Goal: Check status: Check status

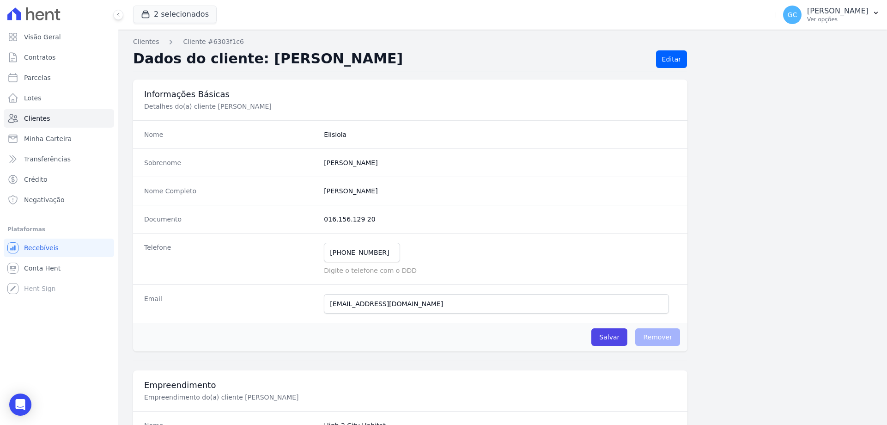
scroll to position [480, 0]
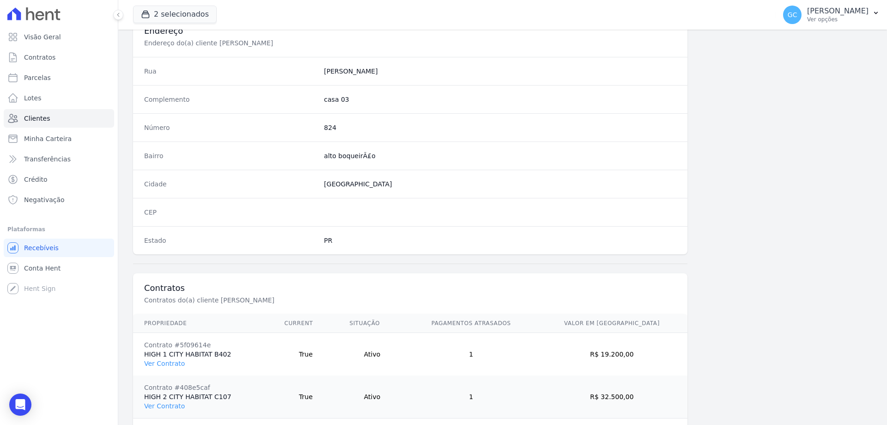
scroll to position [482, 0]
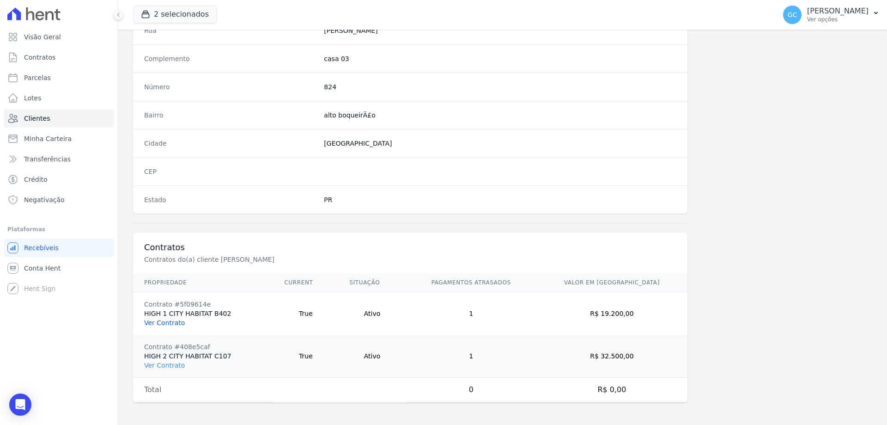
click at [167, 324] on link "Ver Contrato" at bounding box center [164, 322] width 41 height 7
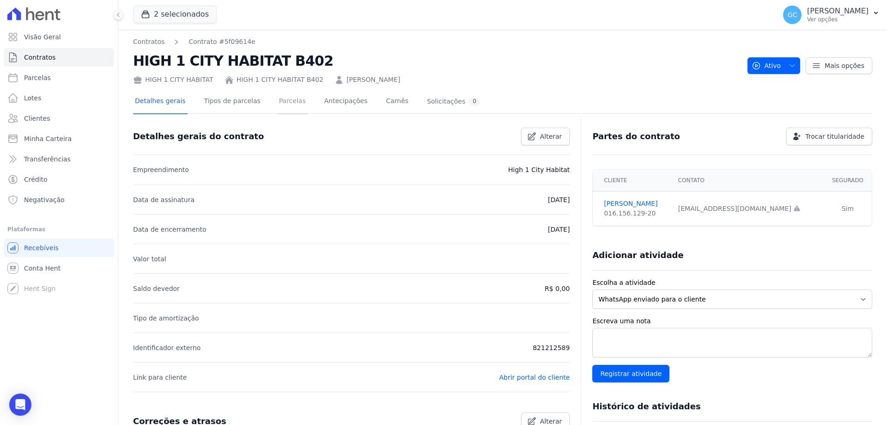
click at [279, 100] on link "Parcelas" at bounding box center [292, 102] width 30 height 24
drag, startPoint x: 143, startPoint y: 1, endPoint x: 292, endPoint y: 62, distance: 160.8
click at [292, 62] on h2 "HIGH 1 CITY HABITAT B402" at bounding box center [436, 60] width 607 height 21
click at [70, 59] on link "Contratos" at bounding box center [59, 57] width 110 height 18
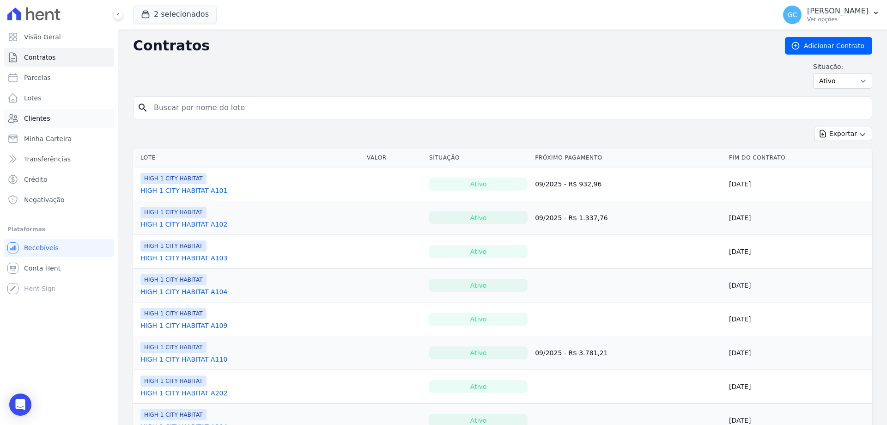
click at [80, 120] on link "Clientes" at bounding box center [59, 118] width 110 height 18
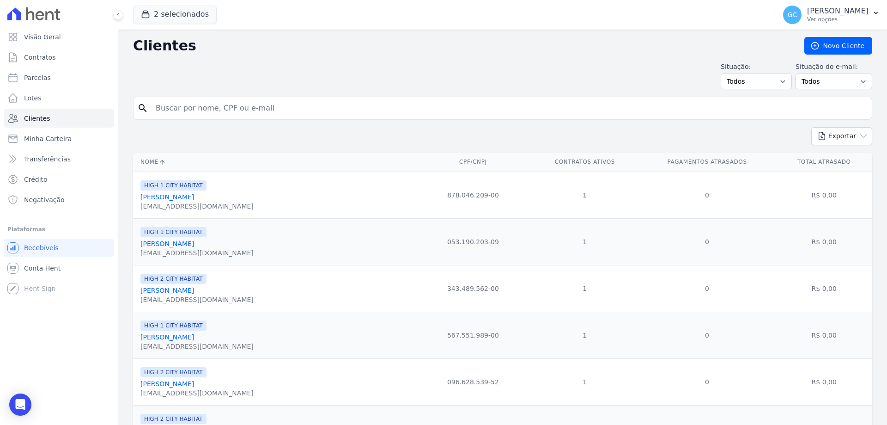
click at [191, 112] on input "search" at bounding box center [509, 108] width 718 height 18
type input "elisiola"
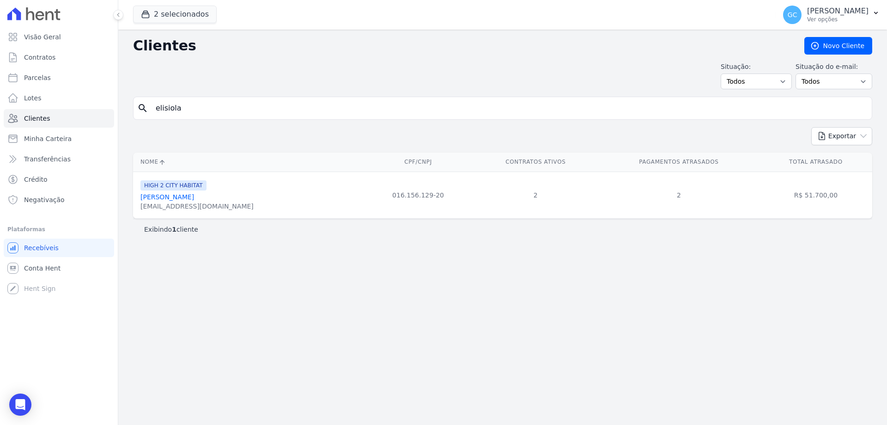
click at [194, 196] on link "[PERSON_NAME]" at bounding box center [167, 196] width 54 height 7
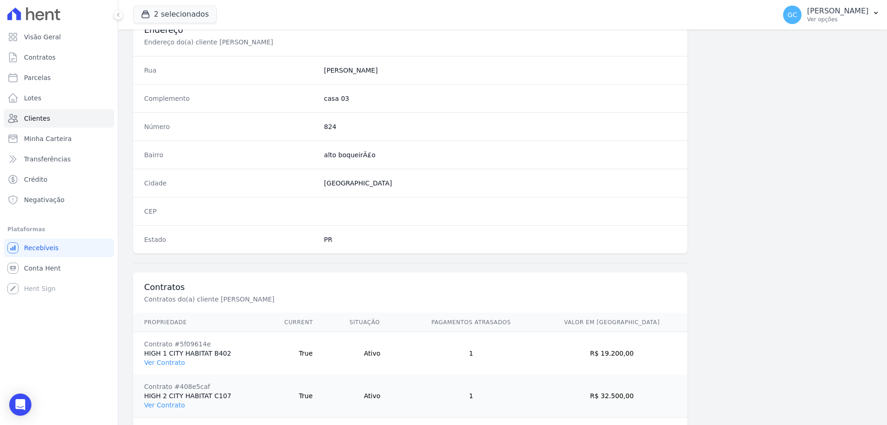
scroll to position [482, 0]
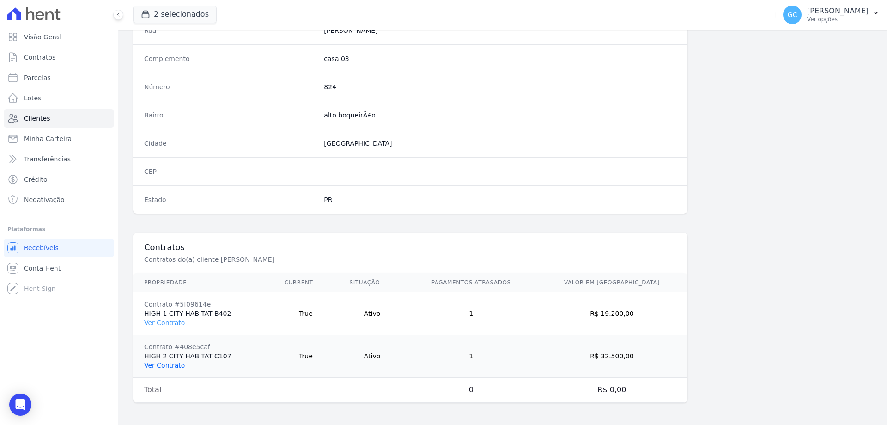
click at [170, 364] on link "Ver Contrato" at bounding box center [164, 364] width 41 height 7
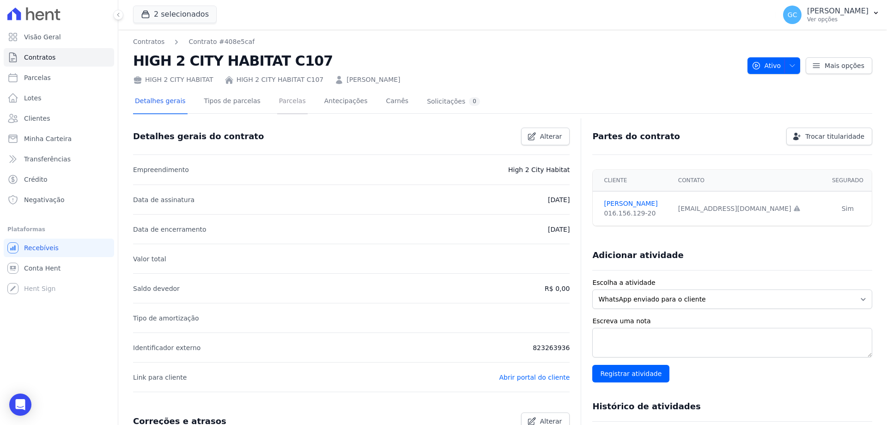
click at [280, 101] on link "Parcelas" at bounding box center [292, 102] width 30 height 24
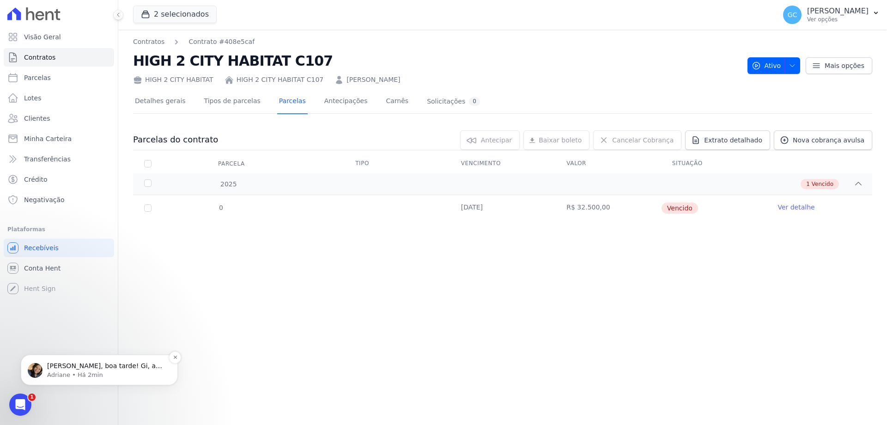
click at [103, 380] on div "[PERSON_NAME], boa tarde! Gi, a baixa manual pode ser realizada direto na plata…" at bounding box center [99, 369] width 157 height 30
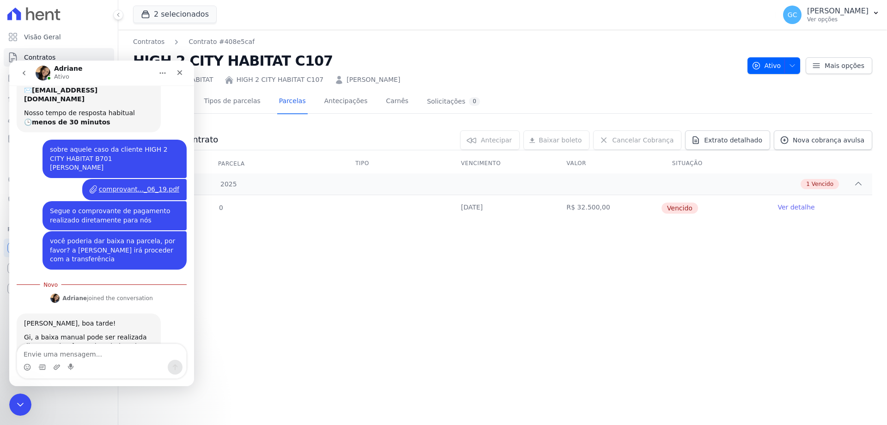
scroll to position [60, 0]
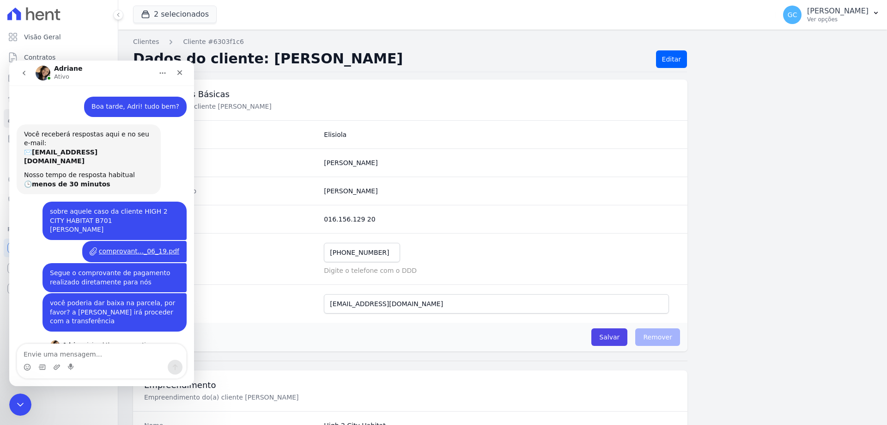
scroll to position [69, 0]
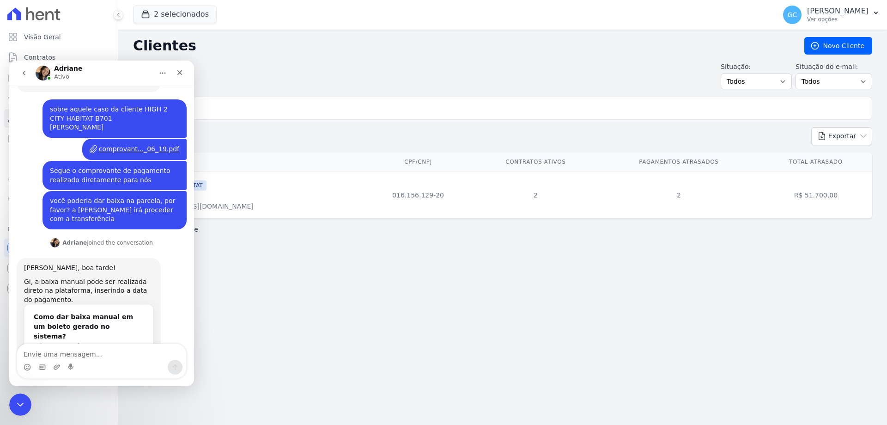
scroll to position [123, 0]
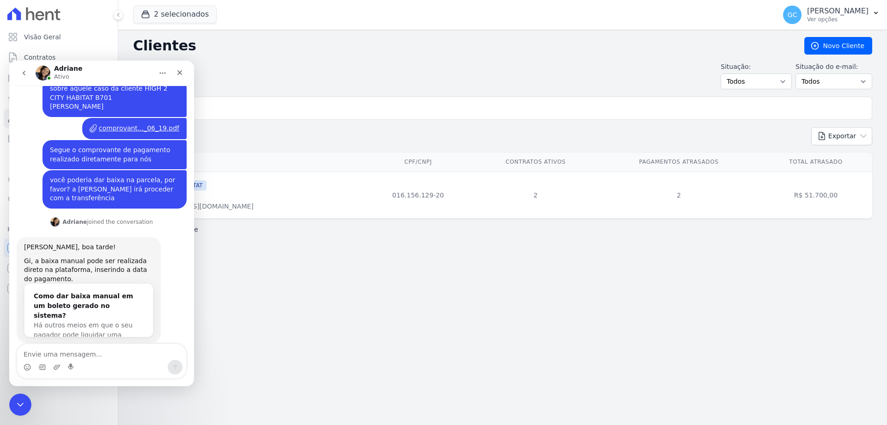
click at [194, 195] on link "[PERSON_NAME]" at bounding box center [167, 196] width 54 height 7
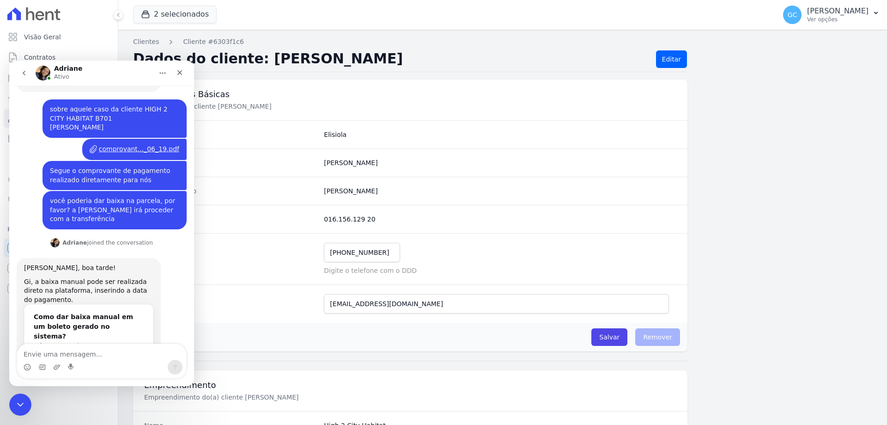
scroll to position [123, 0]
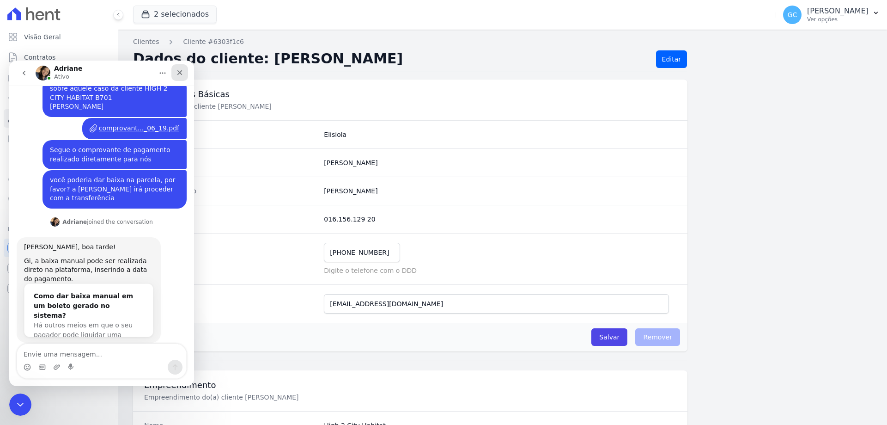
click at [181, 73] on icon "Fechar" at bounding box center [179, 72] width 7 height 7
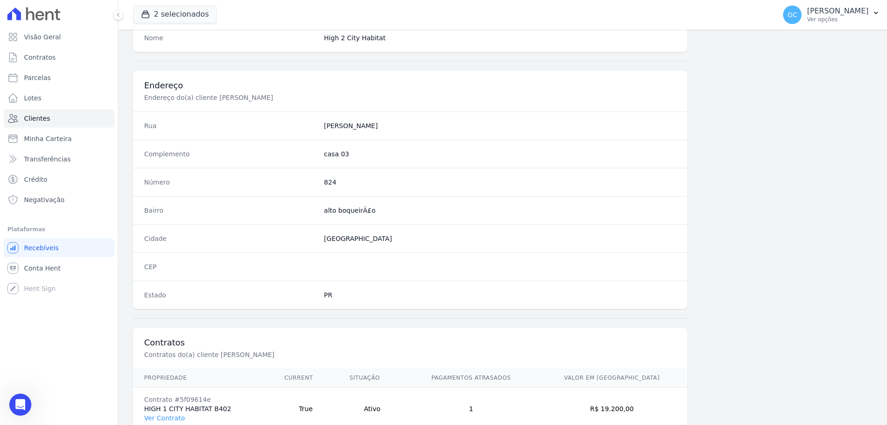
scroll to position [482, 0]
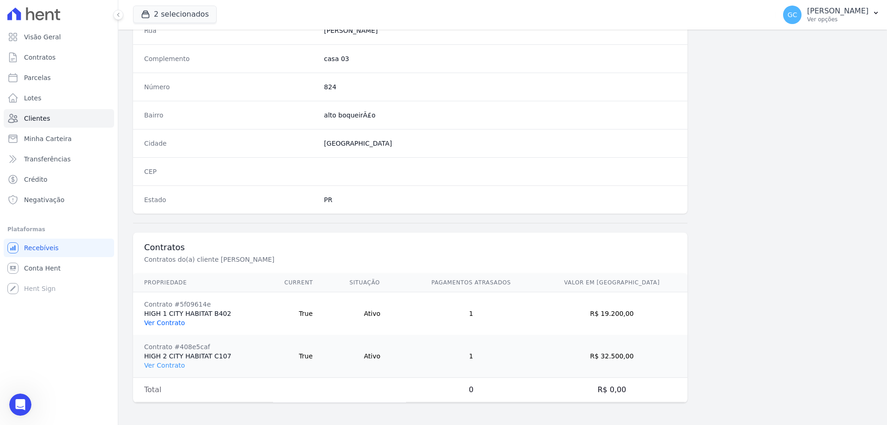
click at [175, 322] on link "Ver Contrato" at bounding box center [164, 322] width 41 height 7
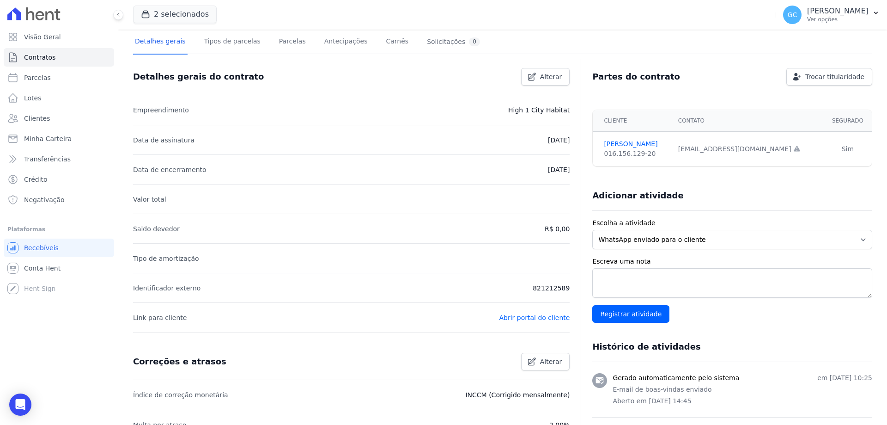
scroll to position [57, 0]
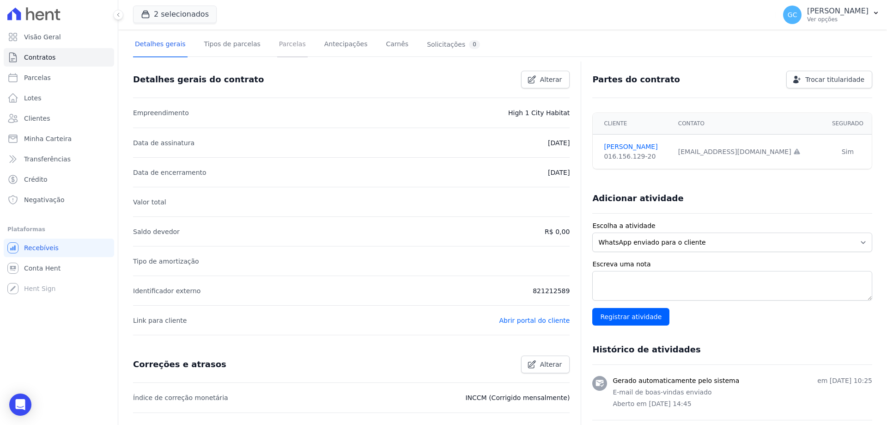
click at [286, 54] on link "Parcelas" at bounding box center [292, 45] width 30 height 24
